Goal: Task Accomplishment & Management: Use online tool/utility

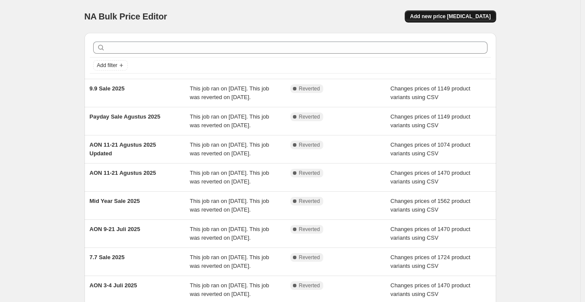
click at [471, 20] on span "Add new price [MEDICAL_DATA]" at bounding box center [450, 16] width 81 height 7
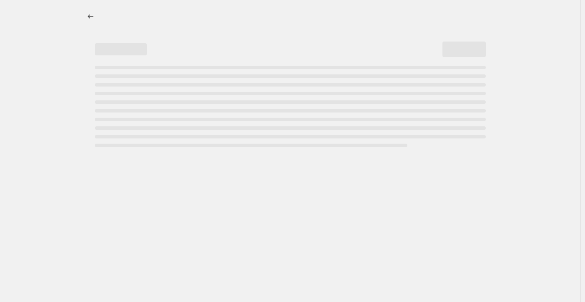
select select "percentage"
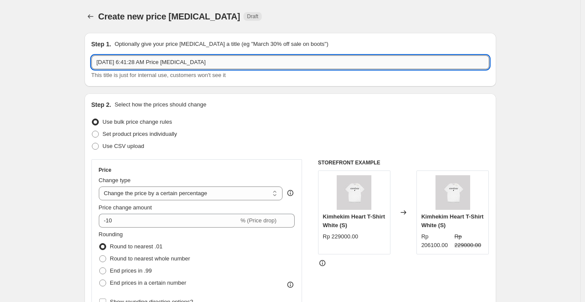
click at [182, 65] on input "[DATE] 6:41:28 AM Price [MEDICAL_DATA]" at bounding box center [290, 62] width 398 height 14
paste input "AON [DATE]-[DATE]"
type input "AON [DATE]-[DATE]"
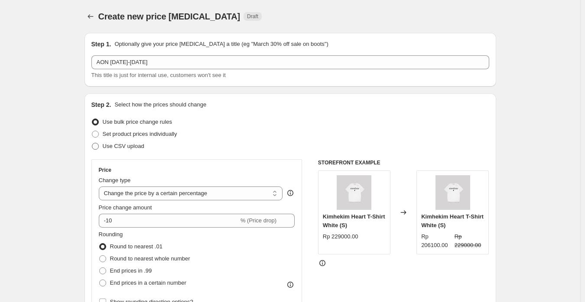
click at [130, 151] on label "Use CSV upload" at bounding box center [117, 146] width 53 height 12
click at [92, 143] on input "Use CSV upload" at bounding box center [92, 143] width 0 height 0
radio input "true"
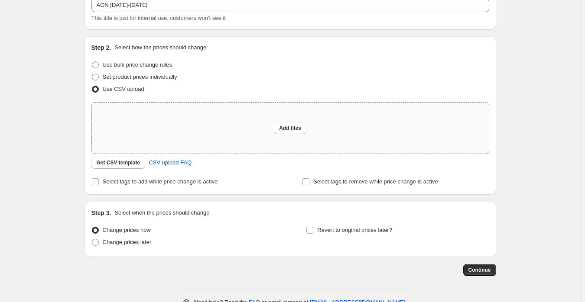
scroll to position [84, 0]
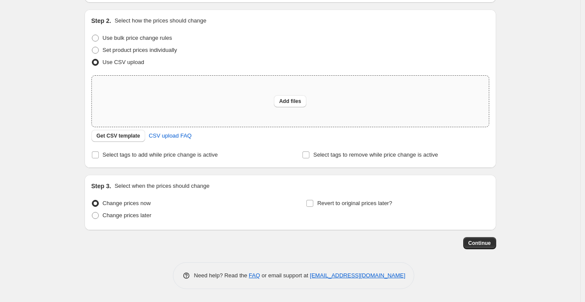
click at [292, 95] on div "Add files" at bounding box center [290, 101] width 397 height 51
type input "C:\fakepath\Biyas Always On Discount (Shopify).csv"
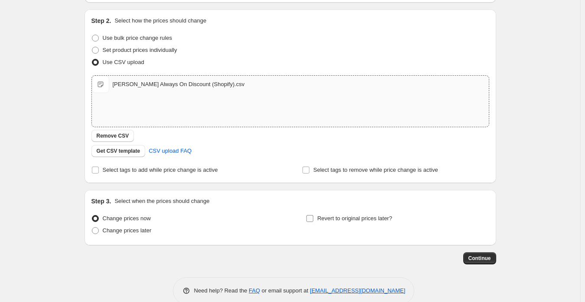
click at [356, 208] on div "Step 3. Select when the prices should change Change prices now Change prices la…" at bounding box center [290, 218] width 398 height 42
click at [380, 211] on div "Step 3. Select when the prices should change Change prices now Change prices la…" at bounding box center [290, 218] width 398 height 42
click at [380, 218] on span "Revert to original prices later?" at bounding box center [354, 218] width 75 height 7
click at [313, 218] on input "Revert to original prices later?" at bounding box center [309, 218] width 7 height 7
checkbox input "true"
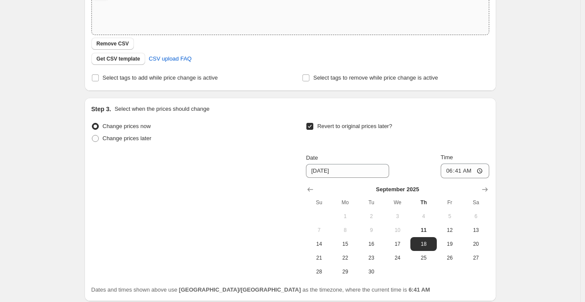
scroll to position [214, 0]
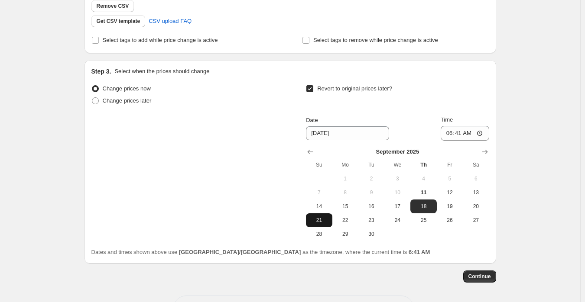
click at [323, 219] on span "21" at bounding box center [318, 220] width 19 height 7
type input "9/21/2025"
click at [454, 133] on input "06:41" at bounding box center [465, 133] width 49 height 15
type input "23:59"
drag, startPoint x: 560, startPoint y: 150, endPoint x: 500, endPoint y: 232, distance: 101.4
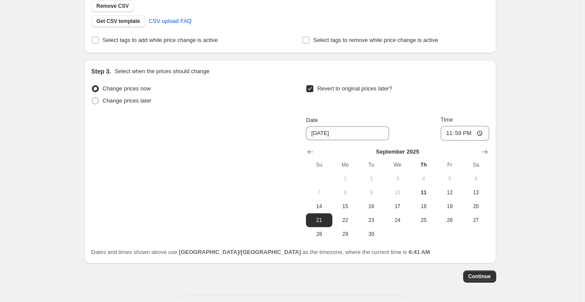
click at [556, 160] on div "Create new price change job. This page is ready Create new price change job Dra…" at bounding box center [290, 61] width 580 height 550
click at [489, 274] on span "Continue" at bounding box center [479, 276] width 23 height 7
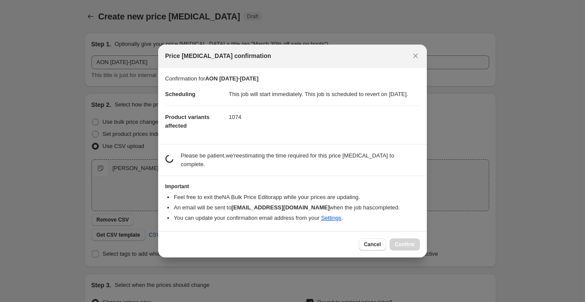
scroll to position [0, 0]
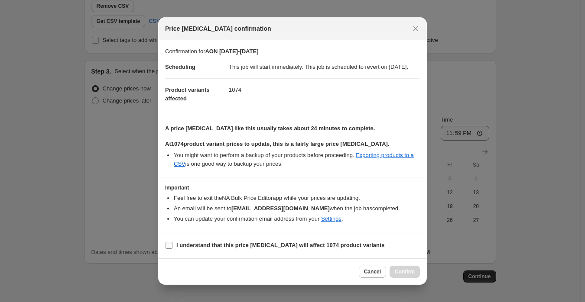
click at [268, 249] on b "I understand that this price change job will affect 1074 product variants" at bounding box center [280, 245] width 208 height 7
click at [172, 249] on input "I understand that this price change job will affect 1074 product variants" at bounding box center [169, 245] width 7 height 7
checkbox input "true"
click at [405, 276] on span "Confirm" at bounding box center [405, 272] width 20 height 7
